Goal: Information Seeking & Learning: Understand process/instructions

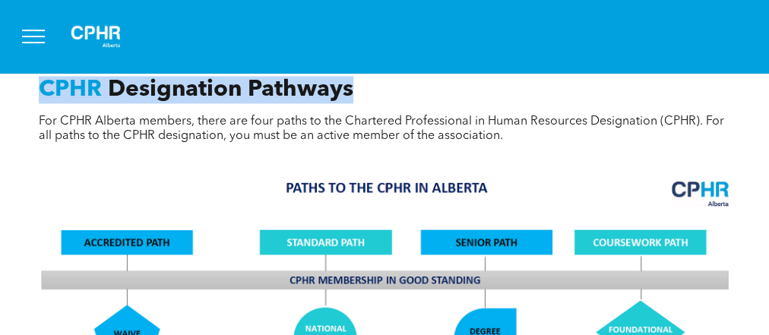
scroll to position [1037, 0]
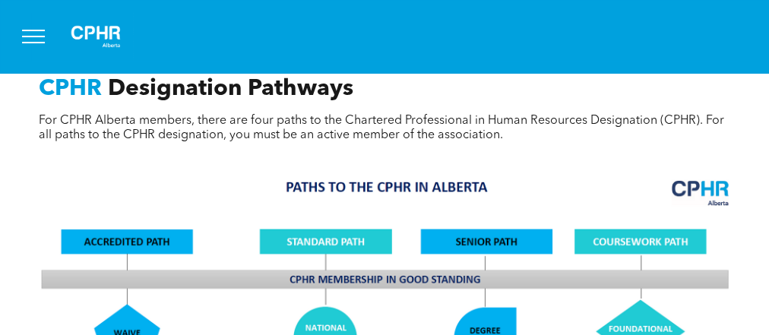
click at [189, 130] on div "CPHR Designation Pathways For CPHR Alberta members, there are four paths to the…" at bounding box center [384, 122] width 714 height 94
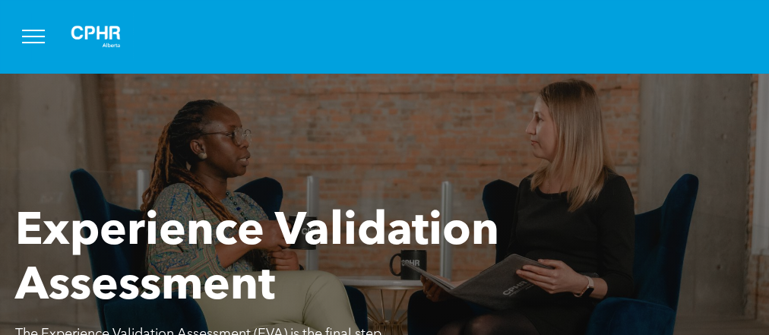
click at [163, 220] on span "Experience Validation Assessment" at bounding box center [257, 260] width 484 height 100
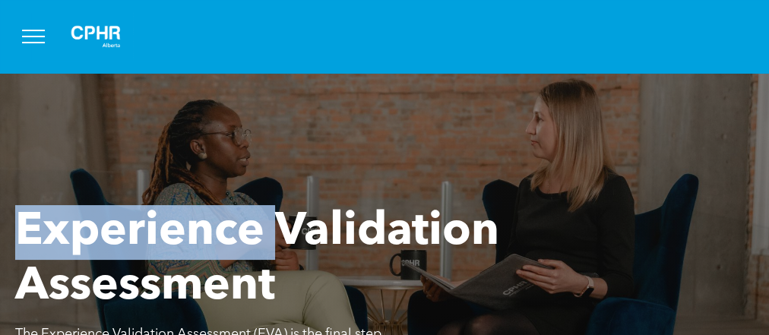
click at [163, 220] on span "Experience Validation Assessment" at bounding box center [257, 260] width 484 height 100
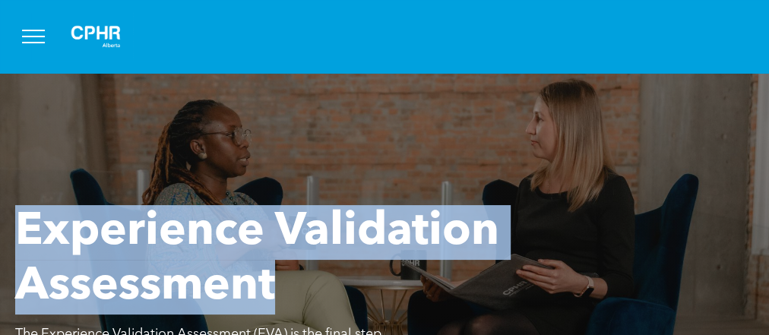
click at [163, 220] on span "Experience Validation Assessment" at bounding box center [257, 260] width 484 height 100
click at [139, 211] on span "Experience Validation Assessment" at bounding box center [257, 260] width 484 height 100
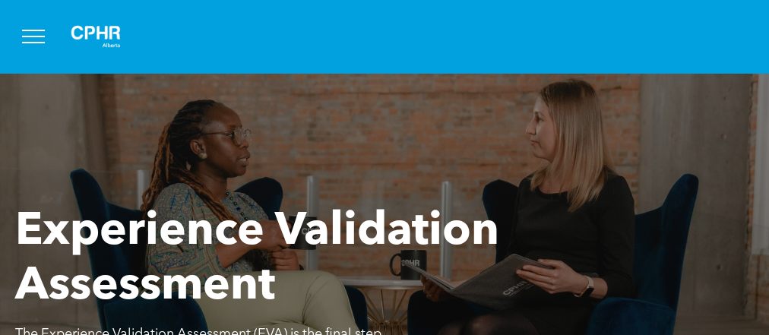
click at [105, 232] on span "Experience Validation Assessment" at bounding box center [257, 260] width 484 height 100
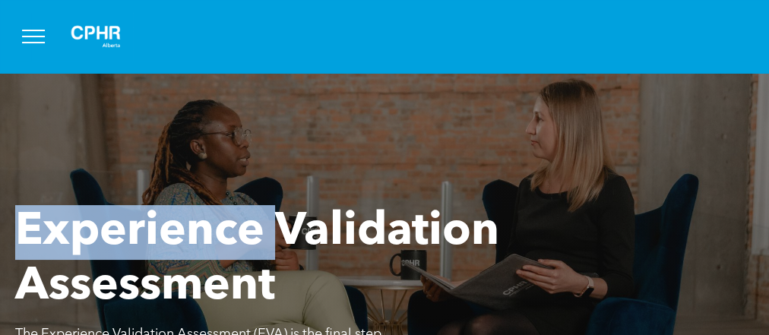
click at [105, 232] on span "Experience Validation Assessment" at bounding box center [257, 260] width 484 height 100
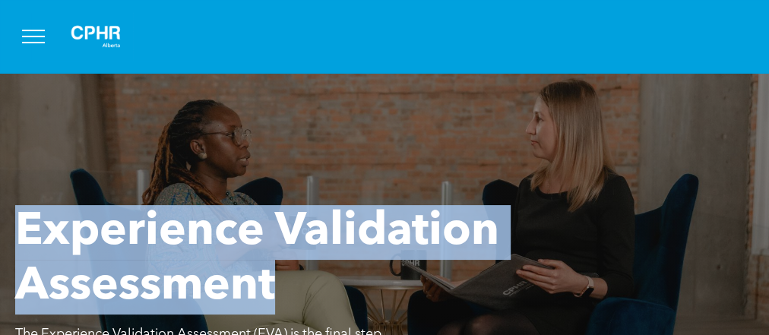
click at [105, 232] on span "Experience Validation Assessment" at bounding box center [257, 260] width 484 height 100
copy div "Experience Validation Assessment"
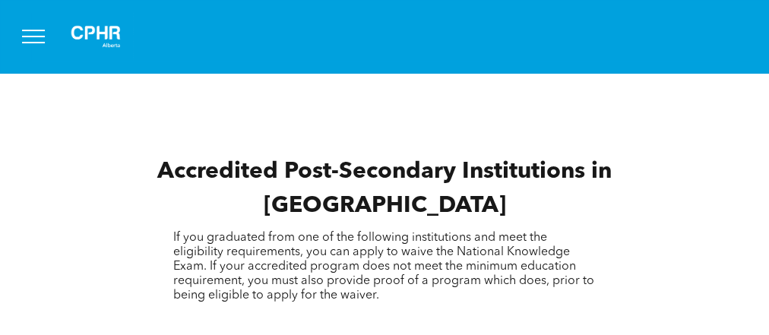
scroll to position [2113, 0]
click at [223, 176] on span "Accredited Post-Secondary Institutions in Alberta" at bounding box center [384, 188] width 454 height 57
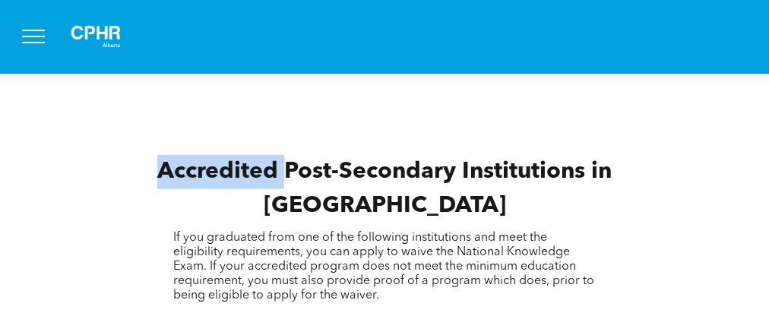
click at [223, 176] on span "Accredited Post-Secondary Institutions in Alberta" at bounding box center [384, 188] width 454 height 57
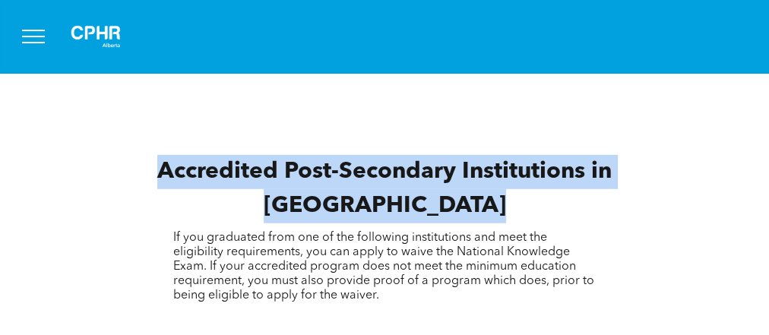
click at [223, 176] on span "Accredited Post-Secondary Institutions in Alberta" at bounding box center [384, 188] width 454 height 57
copy div "Accredited Post-Secondary Institutions in Alberta"
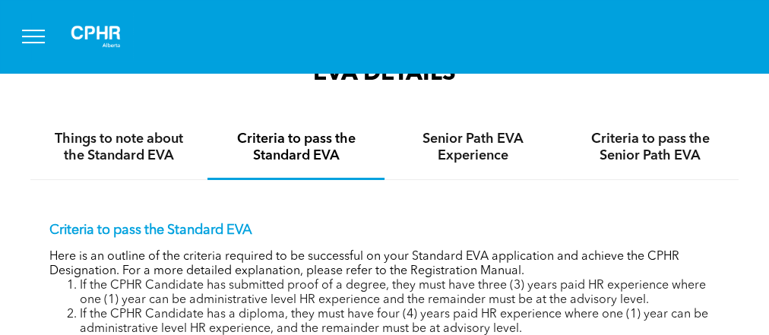
scroll to position [2630, 0]
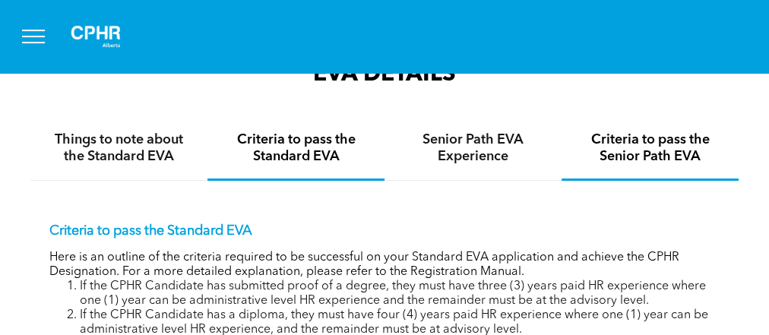
click at [642, 146] on h4 "Criteria to pass the Senior Path EVA" at bounding box center [650, 147] width 150 height 33
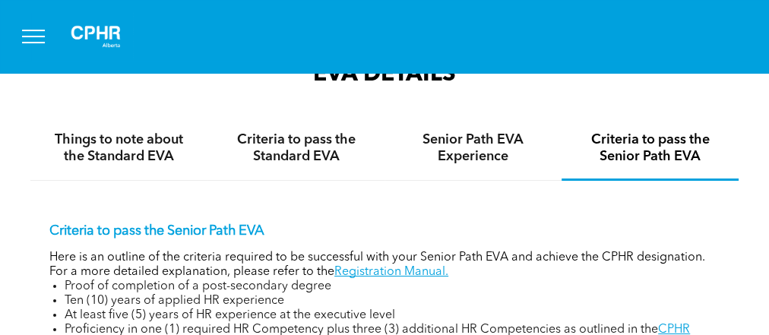
click at [492, 151] on h4 "Senior Path EVA Experience" at bounding box center [473, 147] width 150 height 33
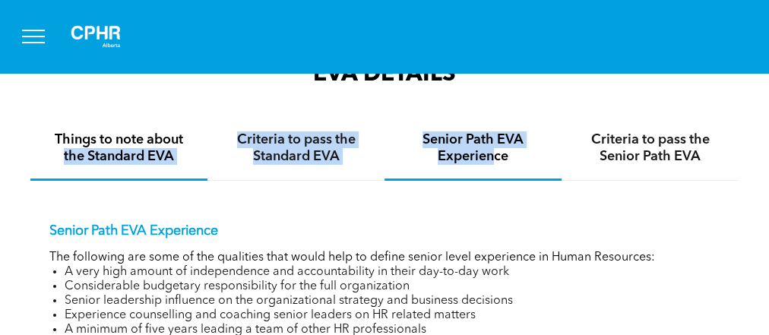
drag, startPoint x: 492, startPoint y: 151, endPoint x: 189, endPoint y: 121, distance: 304.0
click at [189, 121] on nav "Things to note about the Standard EVA Criteria to pass the Standard EVA Senior …" at bounding box center [384, 149] width 708 height 63
click at [144, 139] on h4 "Things to note about the Standard EVA" at bounding box center [119, 147] width 150 height 33
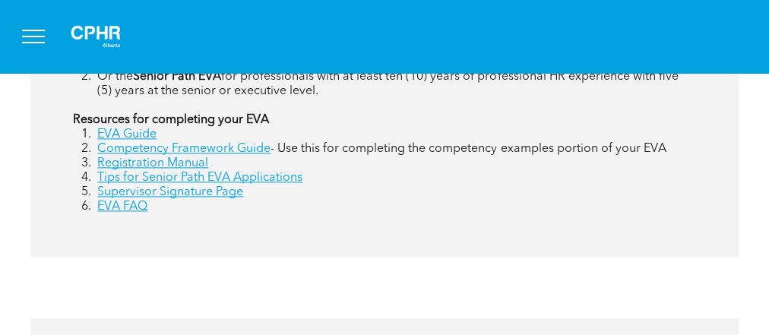
scroll to position [999, 0]
